Goal: Task Accomplishment & Management: Complete application form

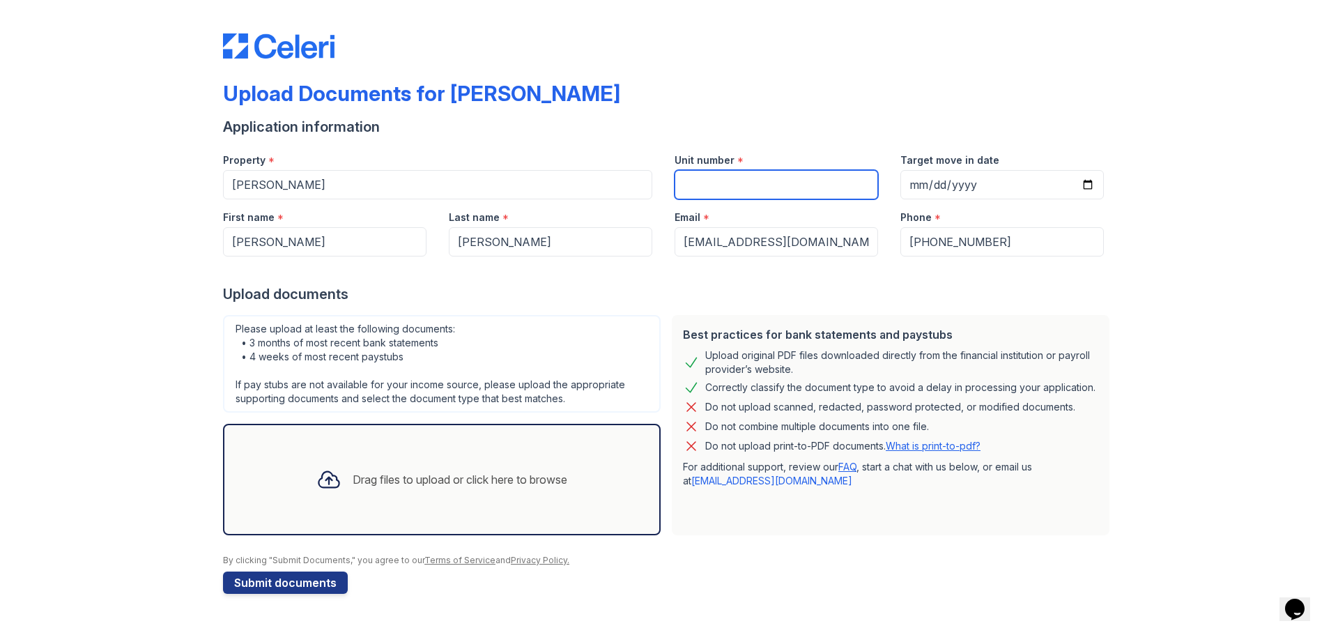
click at [760, 181] on input "Unit number" at bounding box center [775, 184] width 203 height 29
type input "11"
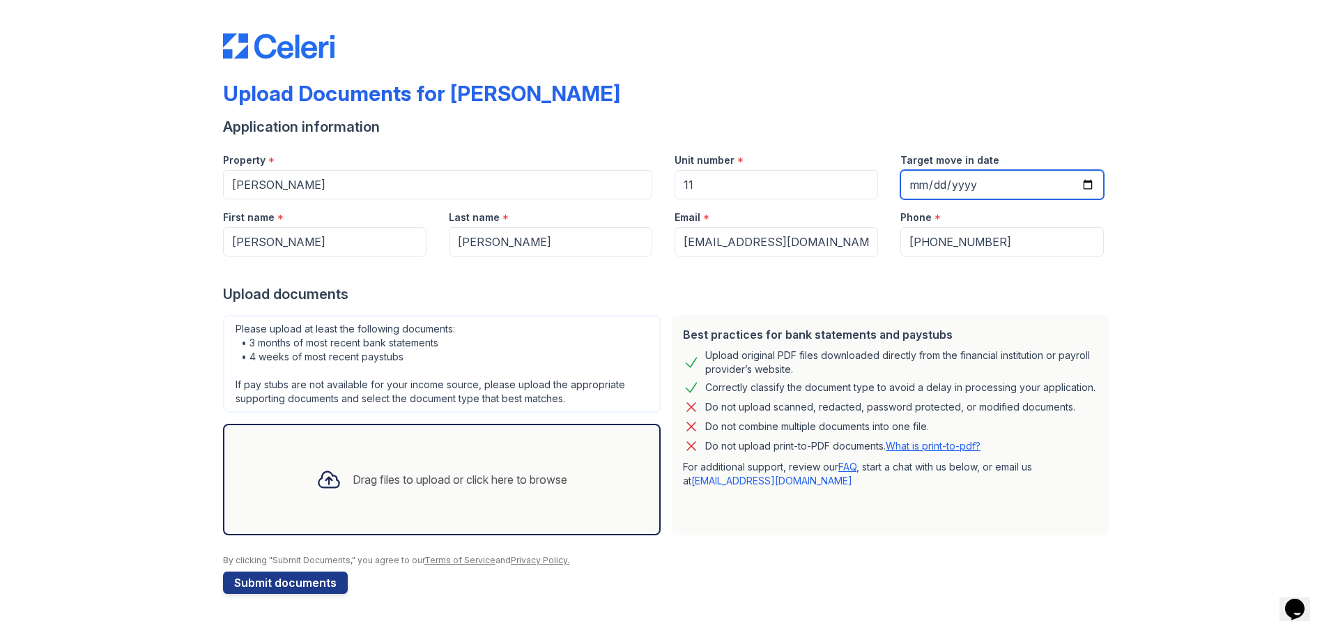
click at [1088, 185] on input "Target move in date" at bounding box center [1001, 184] width 203 height 29
type input "2025-09-26"
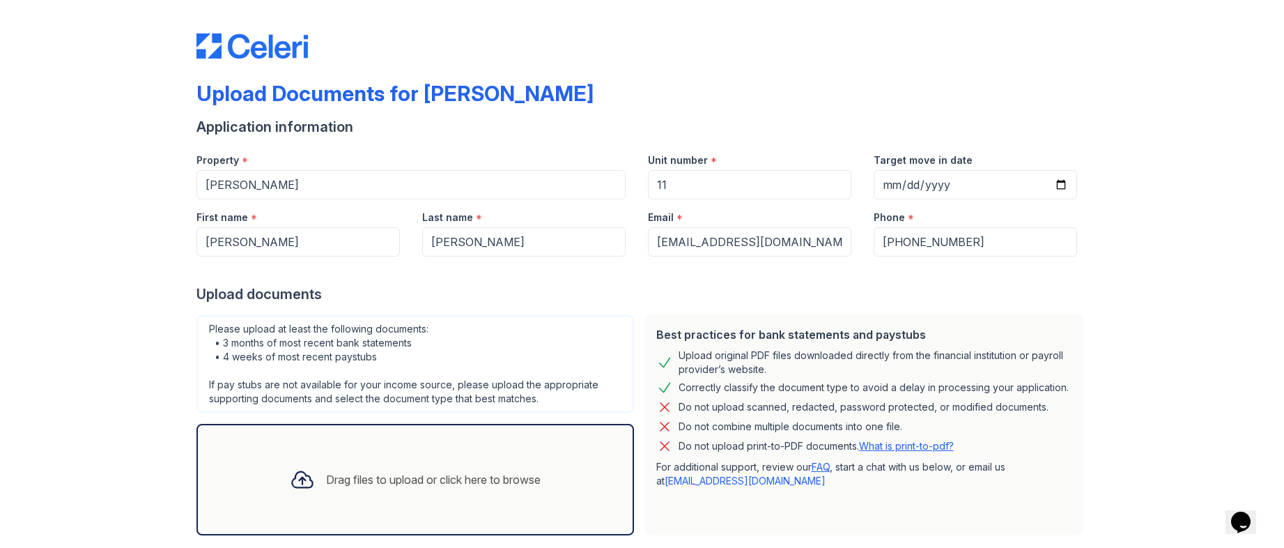
click at [1052, 104] on div "Upload Documents for ReNew Waltham" at bounding box center [642, 99] width 892 height 36
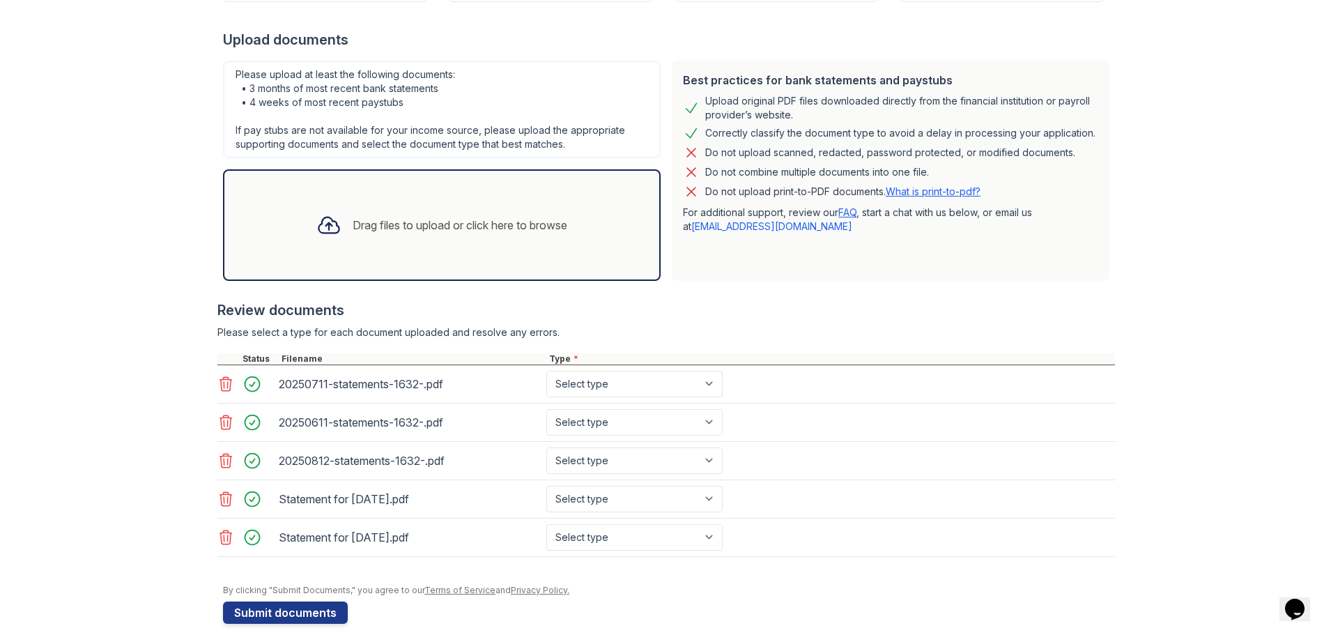
scroll to position [271, 0]
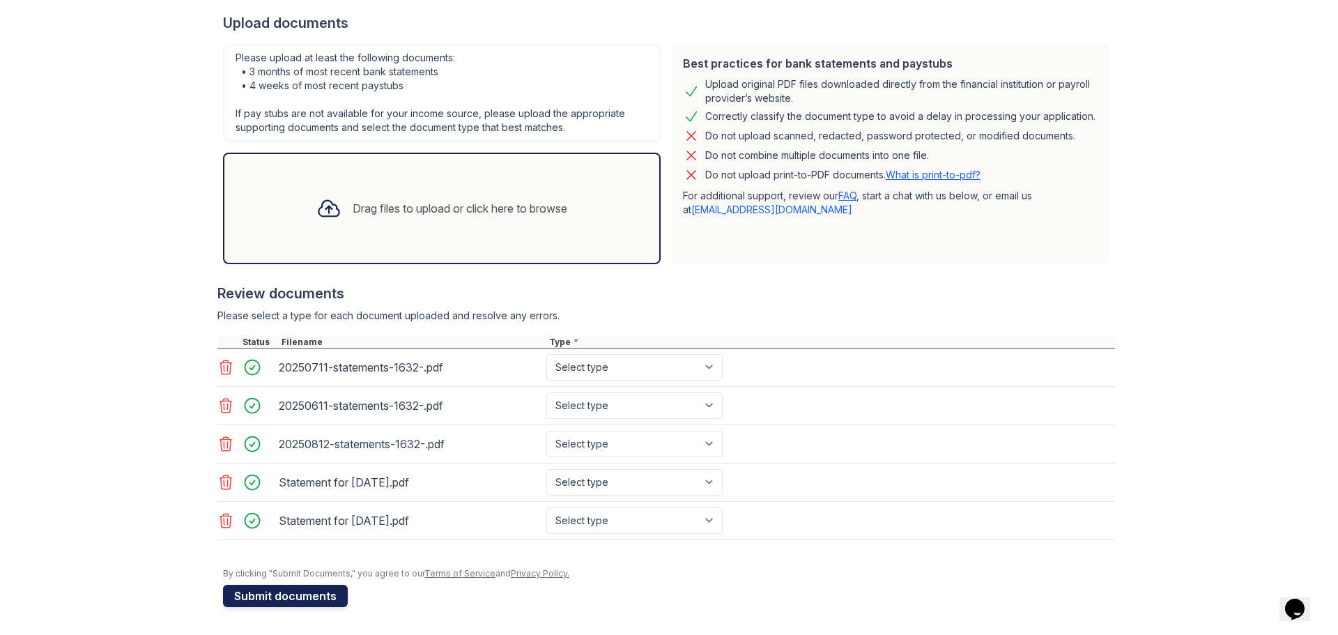
click at [289, 597] on button "Submit documents" at bounding box center [285, 596] width 125 height 22
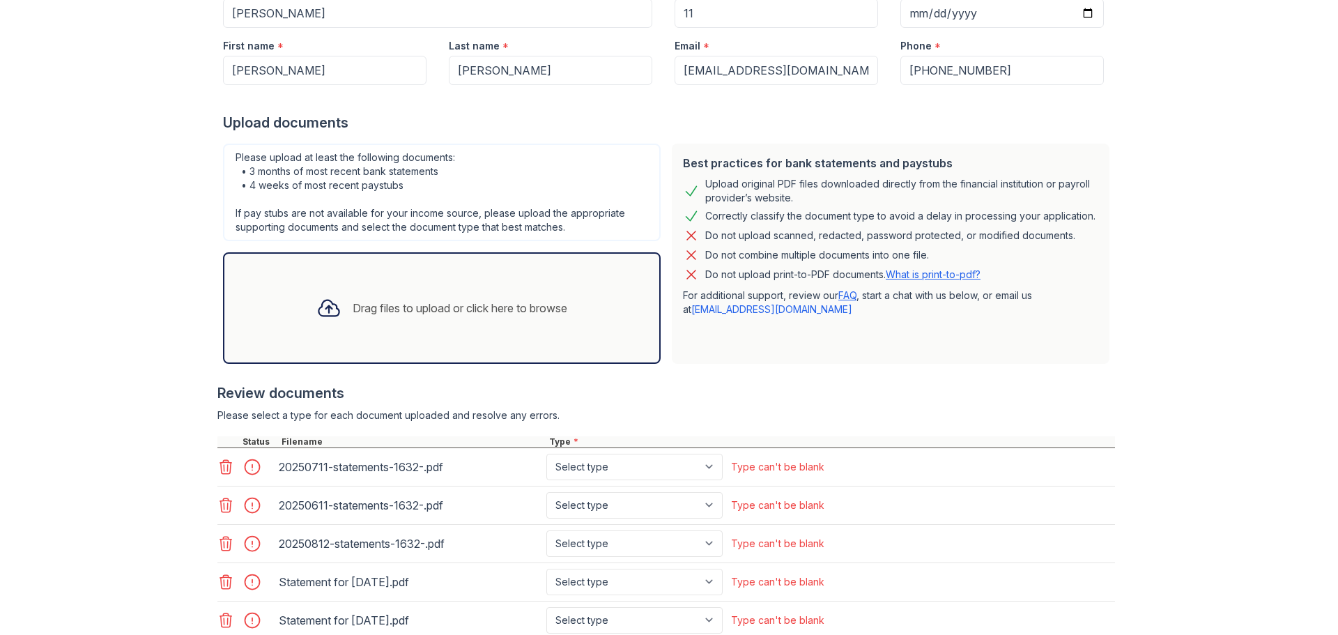
scroll to position [355, 0]
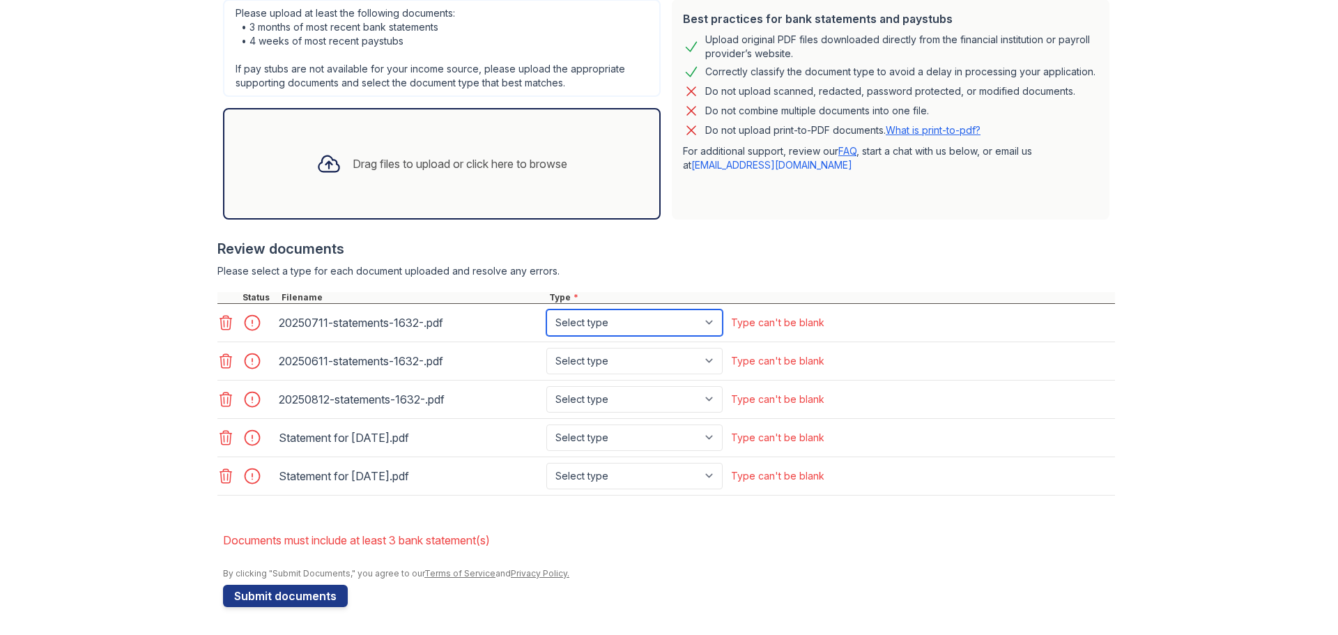
click at [710, 321] on select "Select type Paystub Bank Statement Offer Letter Tax Documents Benefit Award Let…" at bounding box center [634, 322] width 176 height 26
select select "bank_statement"
click at [546, 309] on select "Select type Paystub Bank Statement Offer Letter Tax Documents Benefit Award Let…" at bounding box center [634, 322] width 176 height 26
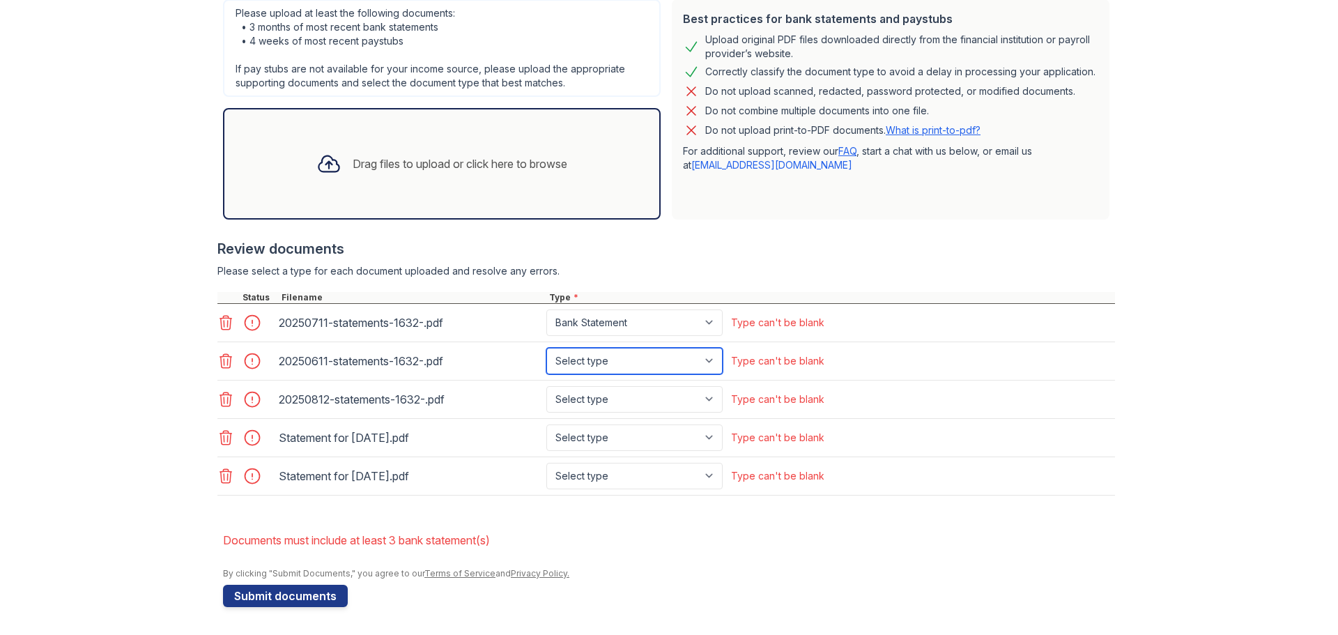
click at [711, 358] on select "Select type Paystub Bank Statement Offer Letter Tax Documents Benefit Award Let…" at bounding box center [634, 361] width 176 height 26
select select "bank_statement"
click at [546, 348] on select "Select type Paystub Bank Statement Offer Letter Tax Documents Benefit Award Let…" at bounding box center [634, 361] width 176 height 26
click at [710, 399] on select "Select type Paystub Bank Statement Offer Letter Tax Documents Benefit Award Let…" at bounding box center [634, 399] width 176 height 26
select select "bank_statement"
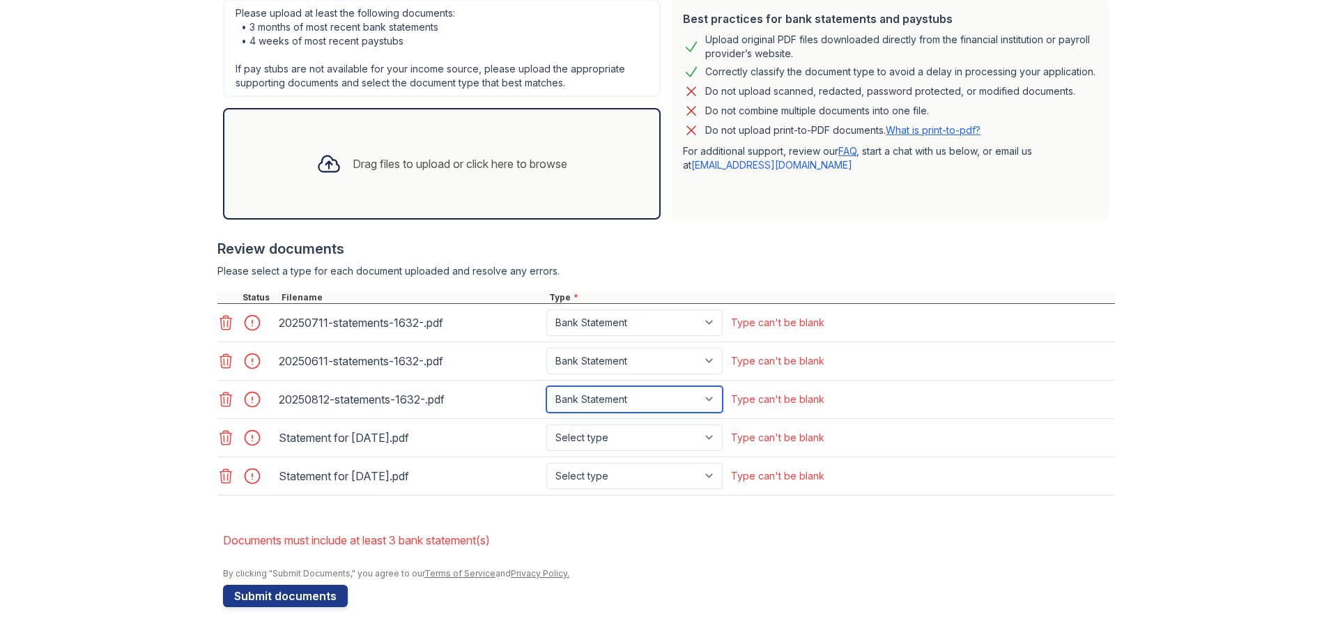
click at [546, 386] on select "Select type Paystub Bank Statement Offer Letter Tax Documents Benefit Award Let…" at bounding box center [634, 399] width 176 height 26
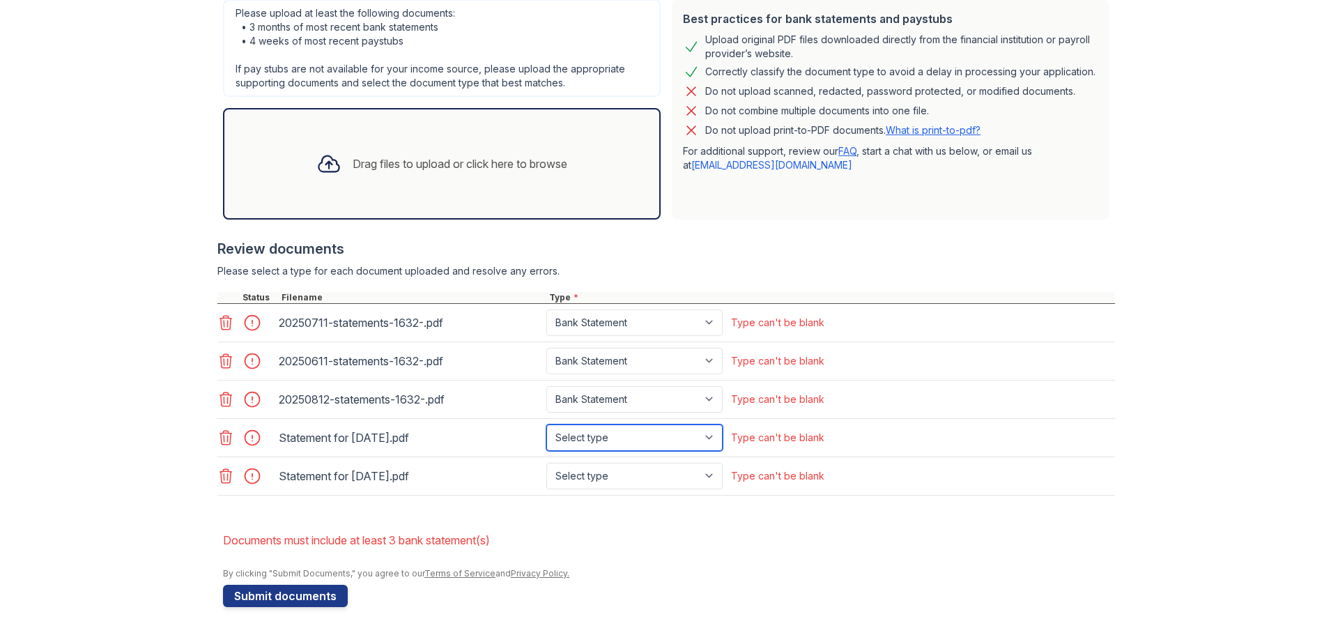
click at [713, 440] on select "Select type Paystub Bank Statement Offer Letter Tax Documents Benefit Award Let…" at bounding box center [634, 437] width 176 height 26
select select "paystub"
click at [546, 424] on select "Select type Paystub Bank Statement Offer Letter Tax Documents Benefit Award Let…" at bounding box center [634, 437] width 176 height 26
click at [711, 476] on select "Select type Paystub Bank Statement Offer Letter Tax Documents Benefit Award Let…" at bounding box center [634, 476] width 176 height 26
select select "paystub"
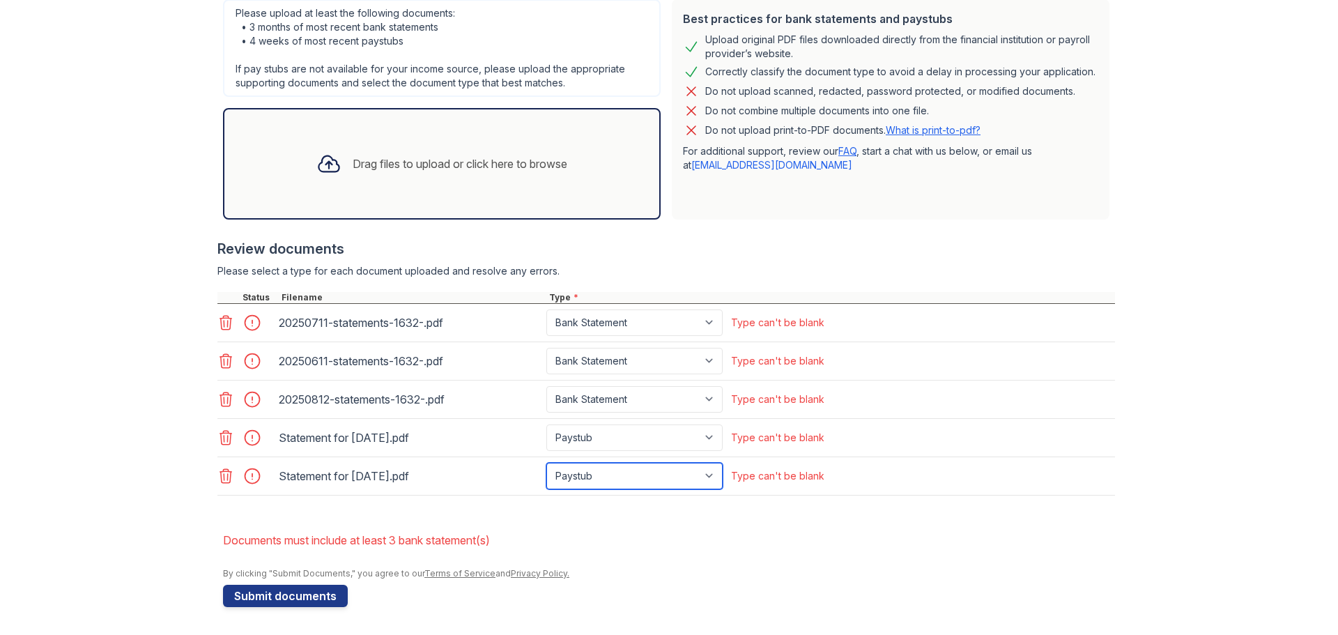
click at [546, 463] on select "Select type Paystub Bank Statement Offer Letter Tax Documents Benefit Award Let…" at bounding box center [634, 476] width 176 height 26
click at [277, 596] on button "Submit documents" at bounding box center [285, 596] width 125 height 22
